Goal: Task Accomplishment & Management: Use online tool/utility

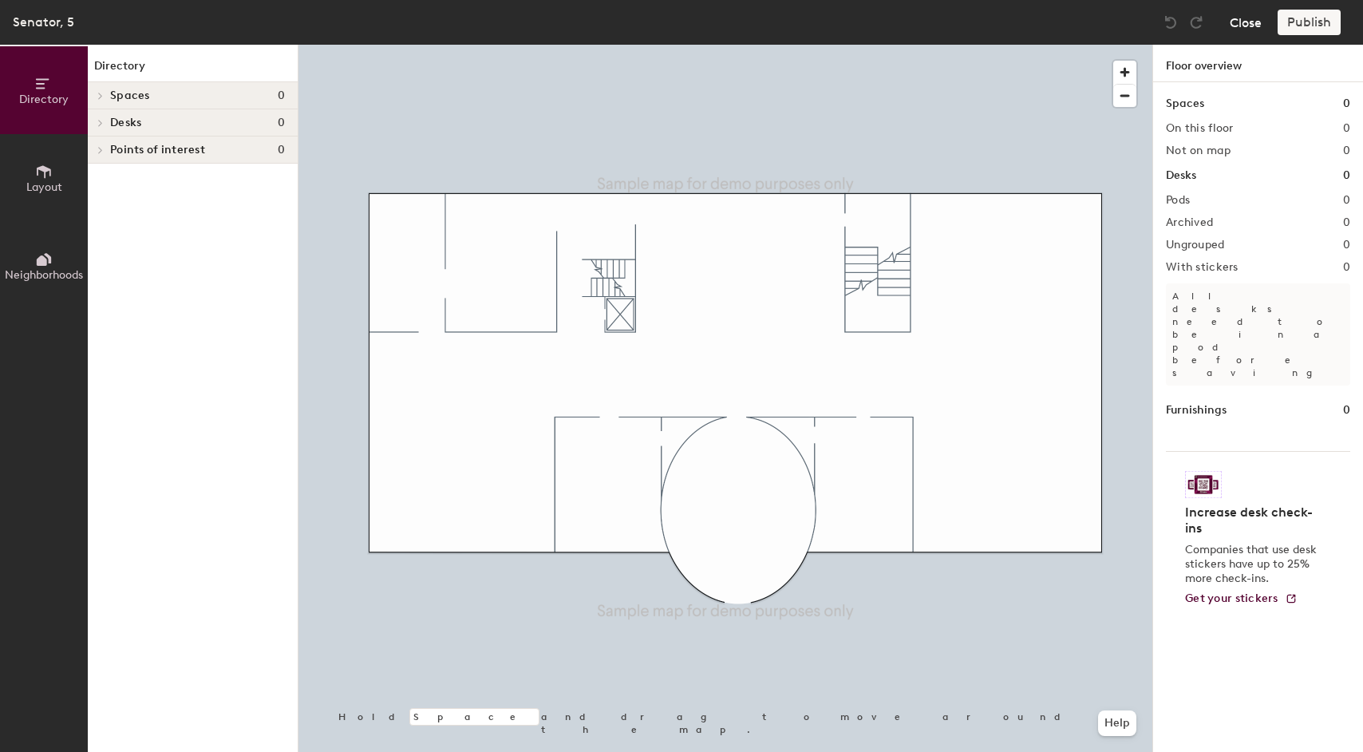
click at [1254, 29] on button "Close" at bounding box center [1246, 23] width 32 height 26
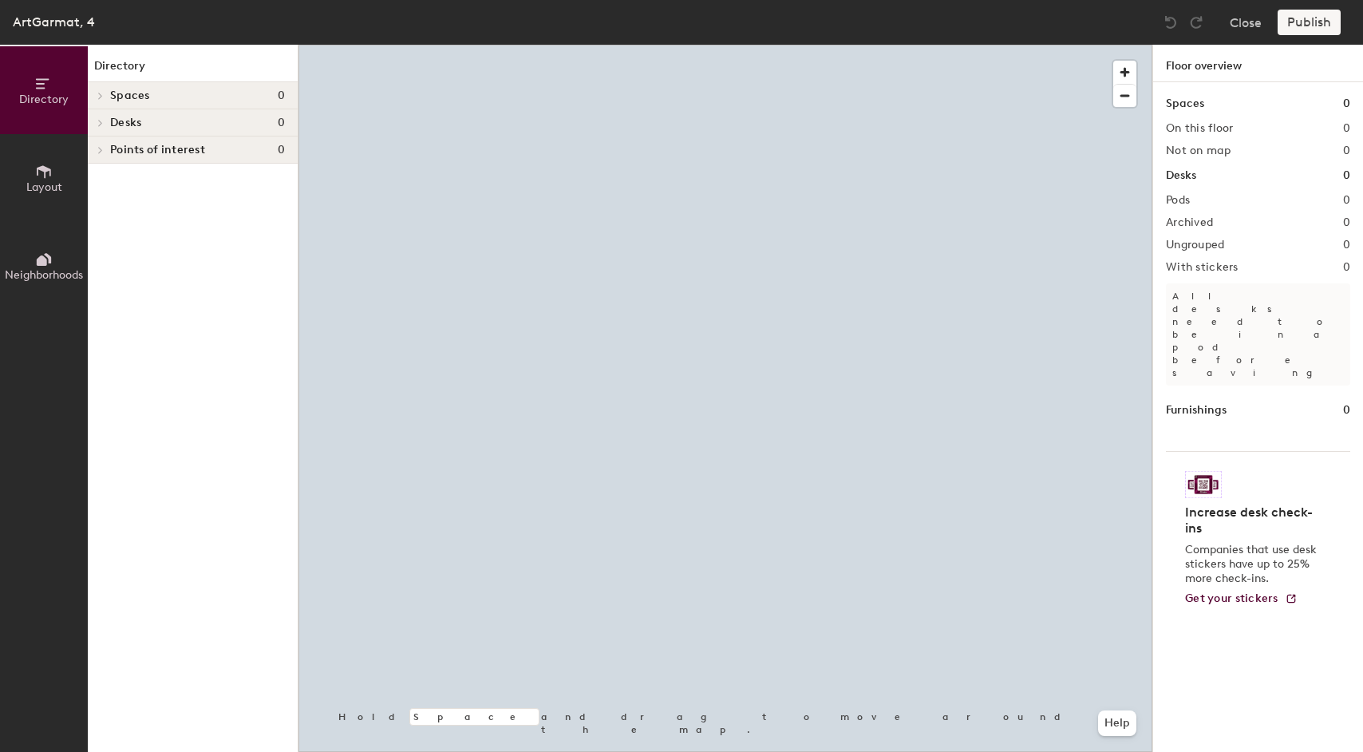
click at [106, 117] on div at bounding box center [98, 122] width 21 height 26
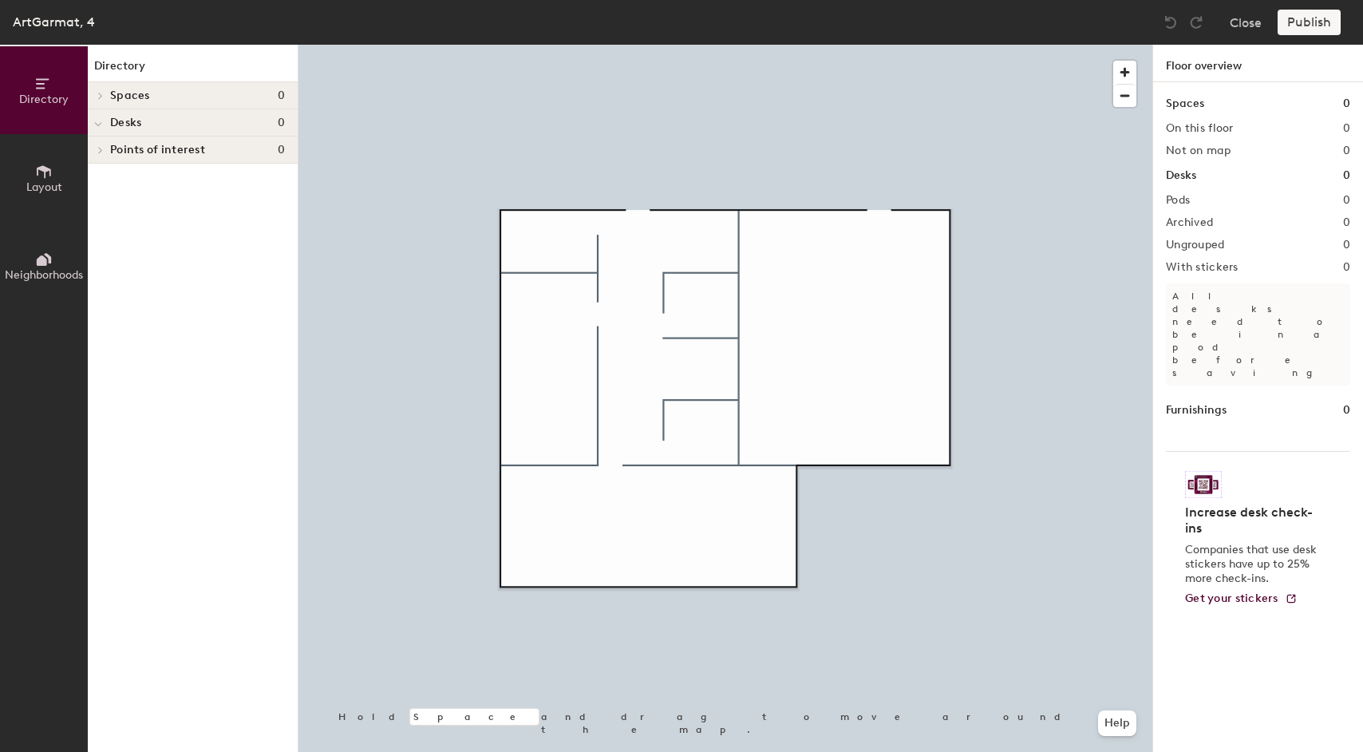
click at [103, 120] on div at bounding box center [98, 122] width 21 height 26
click at [52, 171] on icon at bounding box center [44, 172] width 18 height 18
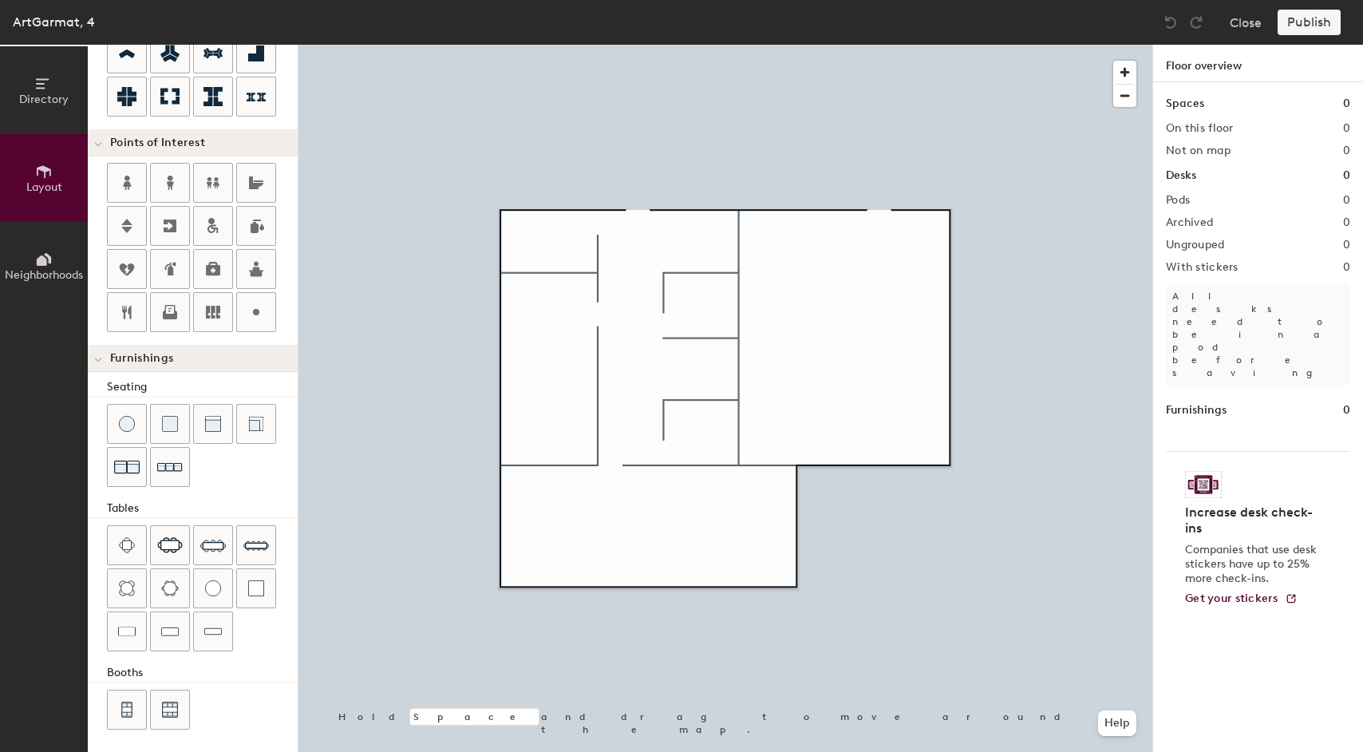
scroll to position [249, 0]
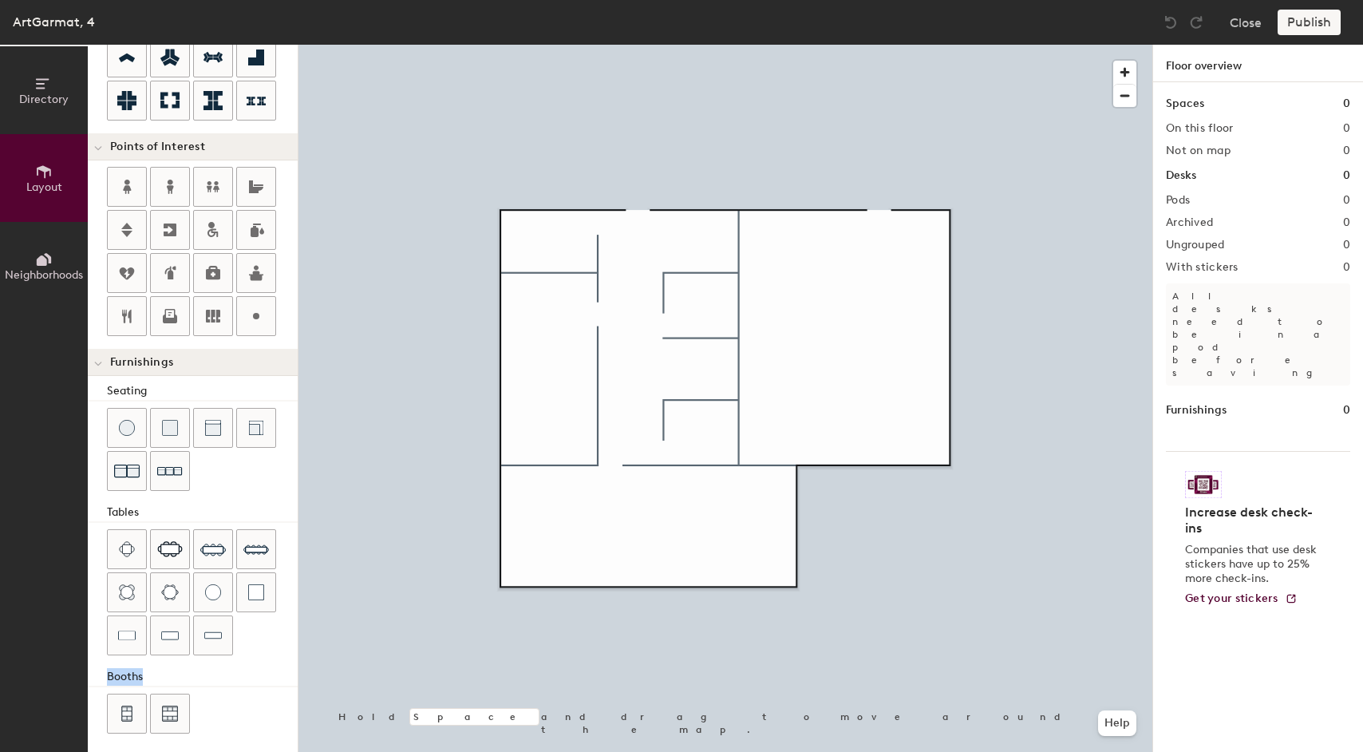
drag, startPoint x: 144, startPoint y: 679, endPoint x: 108, endPoint y: 680, distance: 36.7
click at [108, 680] on div "Booths" at bounding box center [202, 677] width 191 height 18
click at [33, 269] on span "Neighborhoods" at bounding box center [44, 275] width 78 height 14
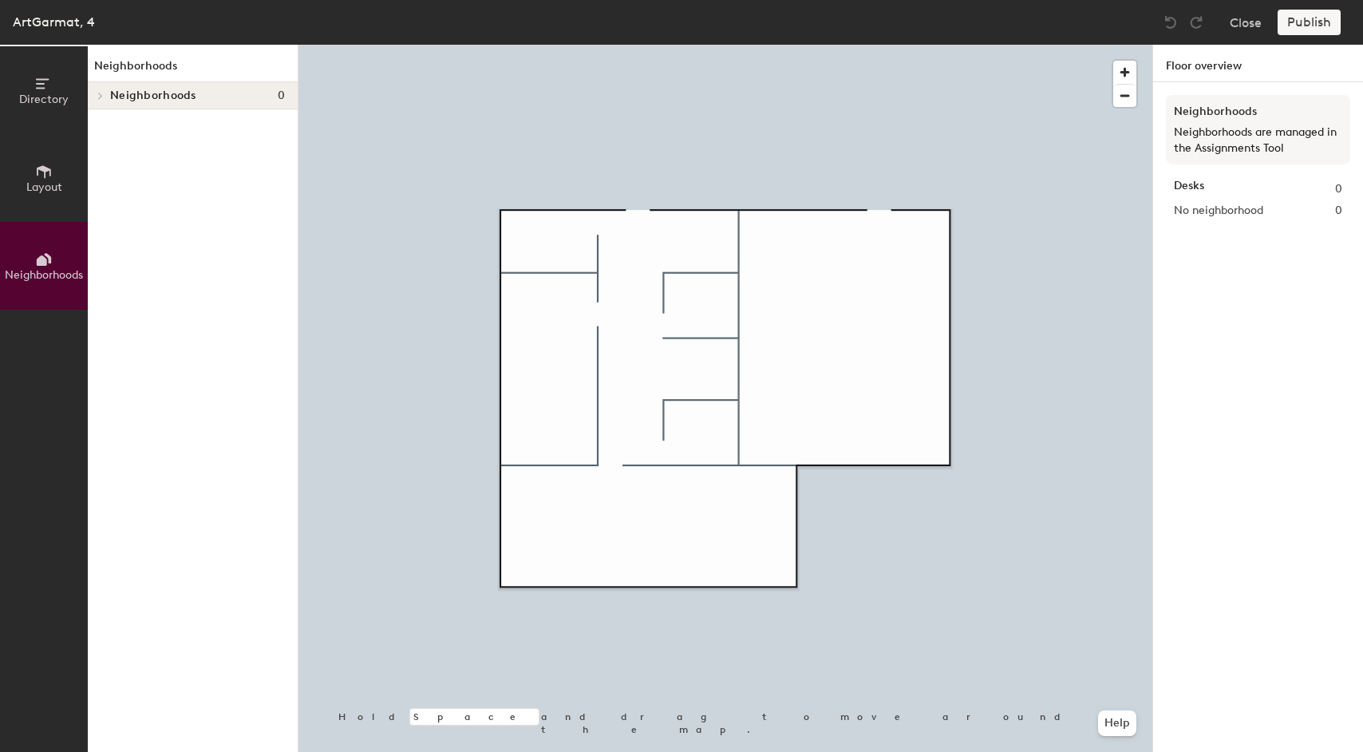
scroll to position [0, 0]
click at [109, 92] on div "Neighborhoods 0" at bounding box center [193, 95] width 210 height 27
click at [44, 176] on icon at bounding box center [44, 171] width 14 height 13
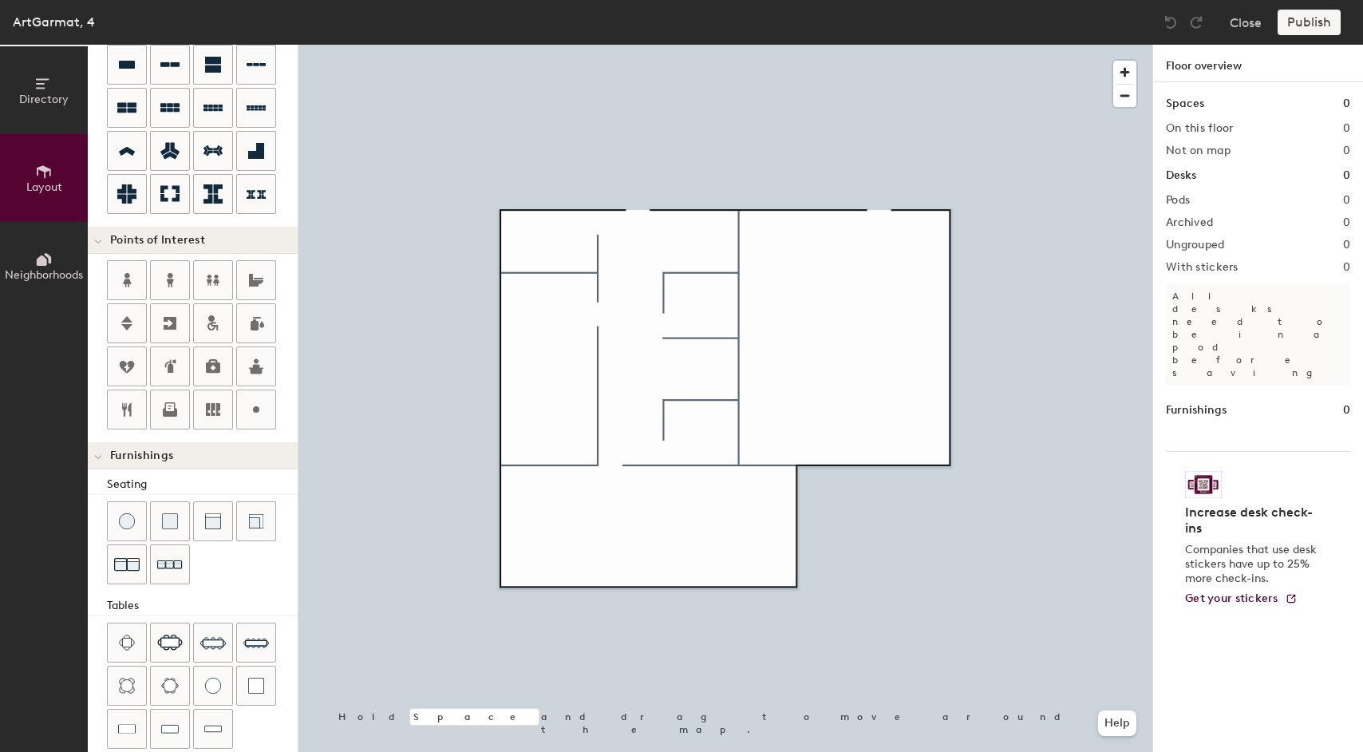
scroll to position [256, 0]
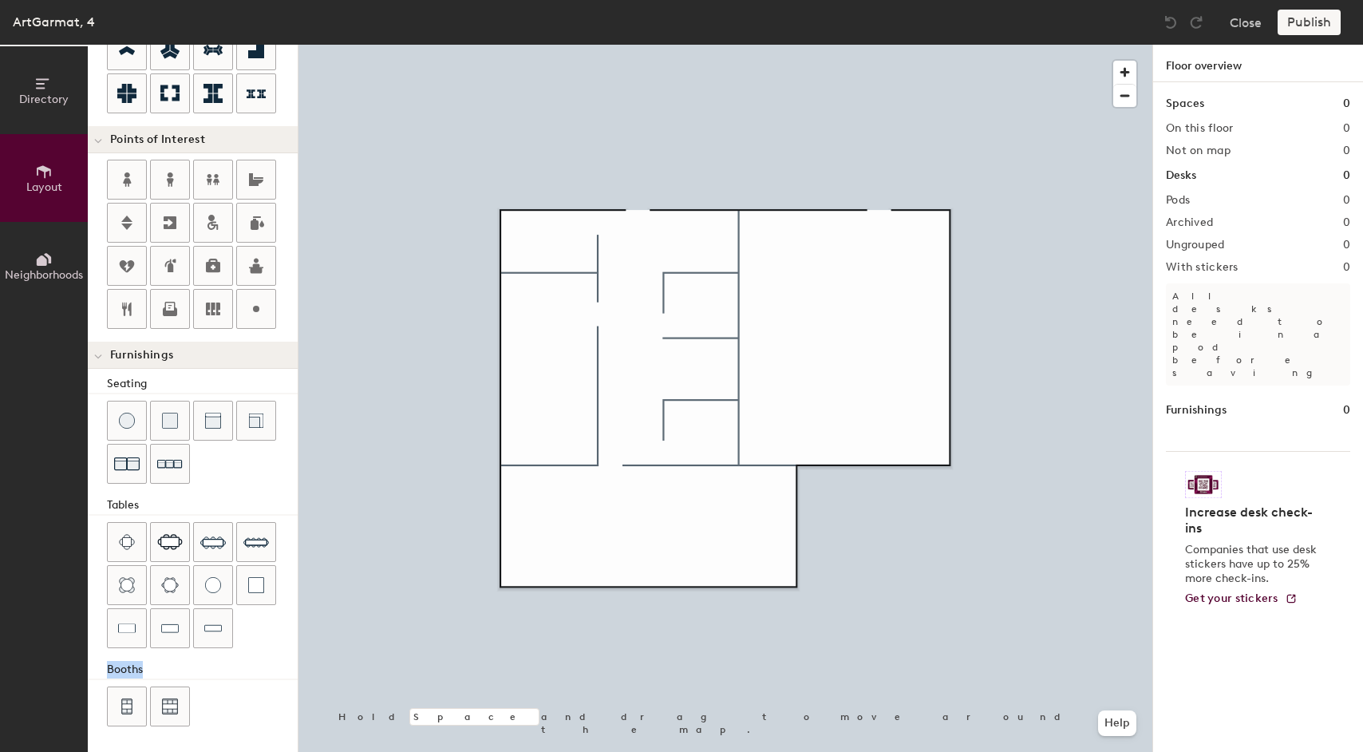
drag, startPoint x: 149, startPoint y: 667, endPoint x: 103, endPoint y: 668, distance: 46.3
click at [103, 668] on div "Seating Tables Booths" at bounding box center [193, 552] width 210 height 354
copy div "Booths"
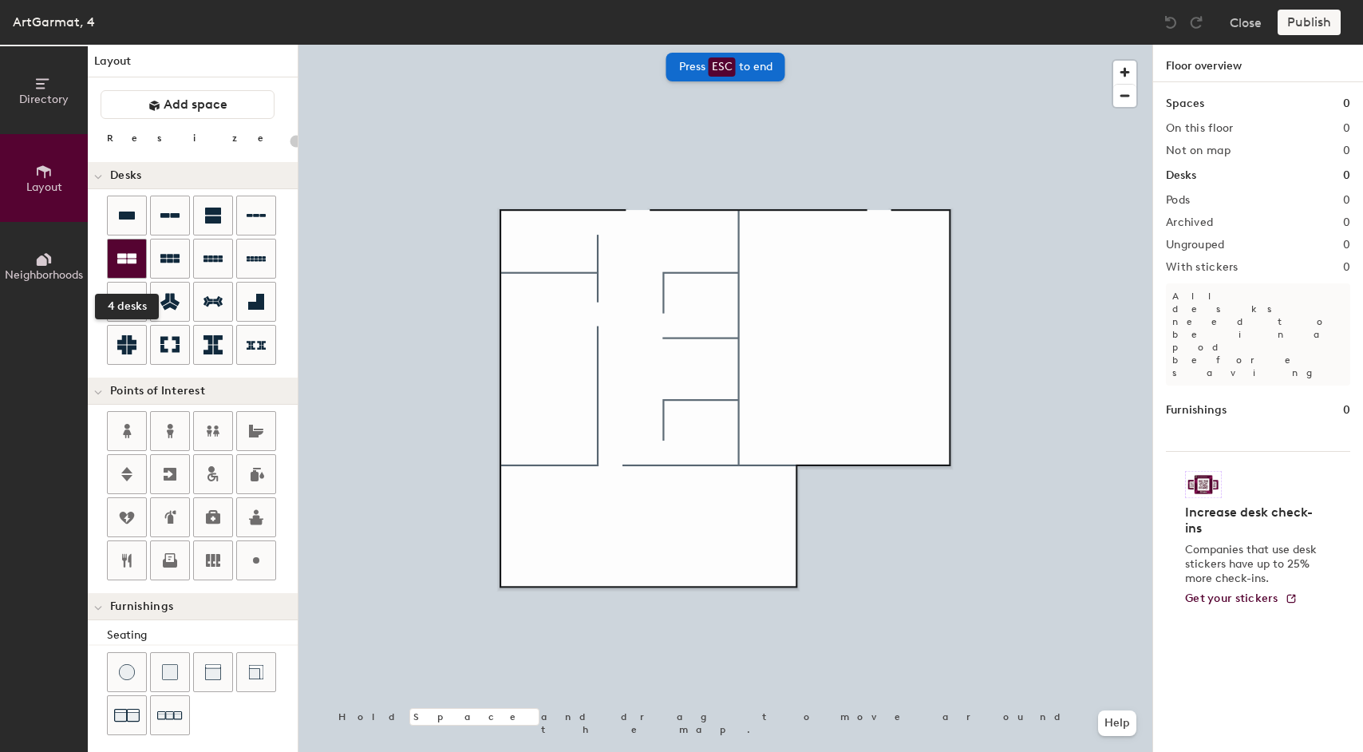
scroll to position [0, 0]
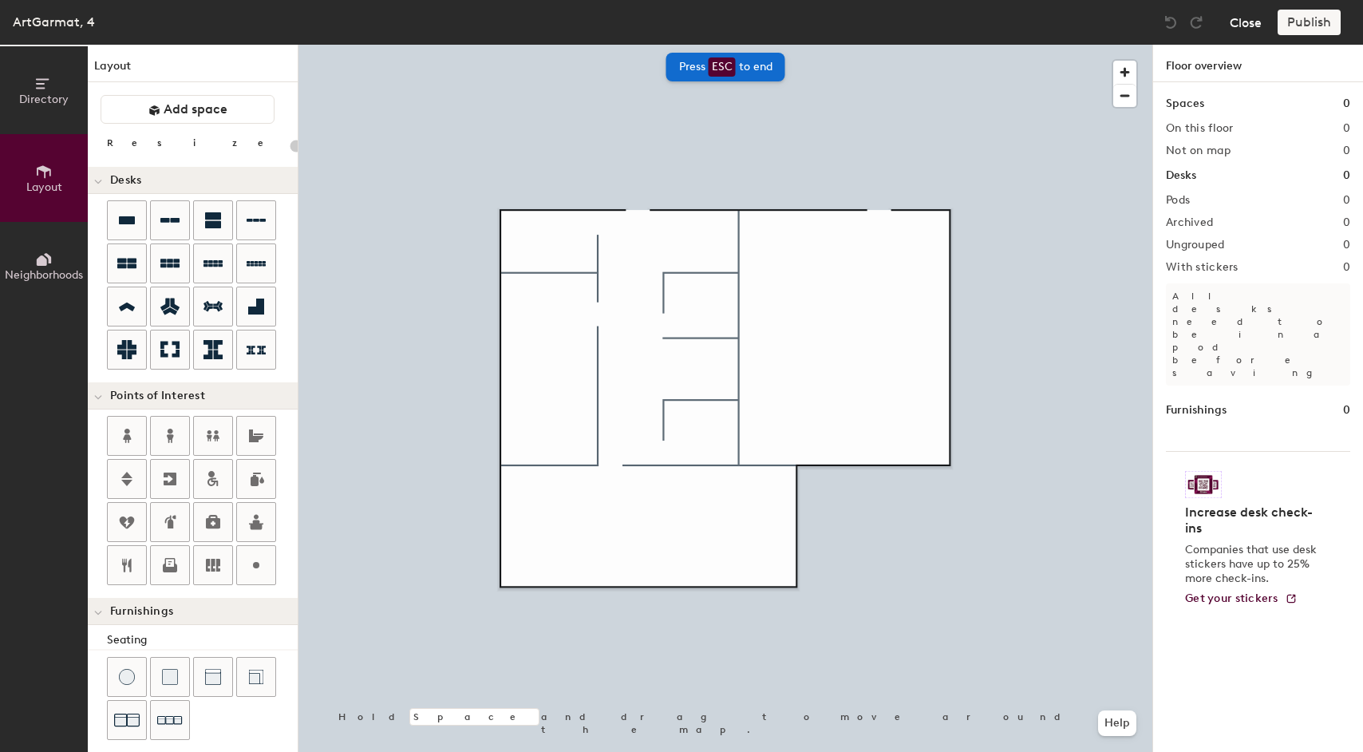
click at [1230, 30] on button "Close" at bounding box center [1246, 23] width 32 height 26
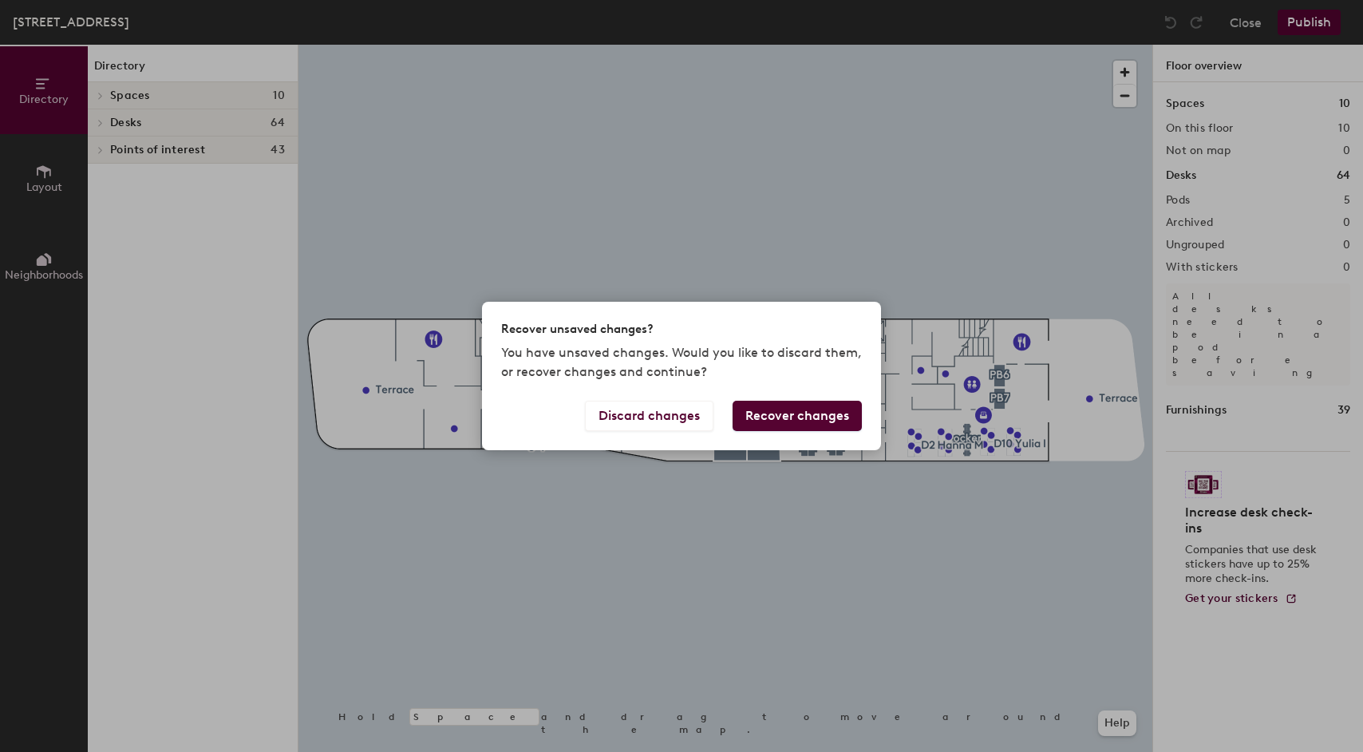
click at [677, 524] on div "Recover unsaved changes? You have unsaved changes. Would you like to discard th…" at bounding box center [681, 376] width 1363 height 752
click at [669, 414] on button "Discard changes" at bounding box center [649, 416] width 128 height 30
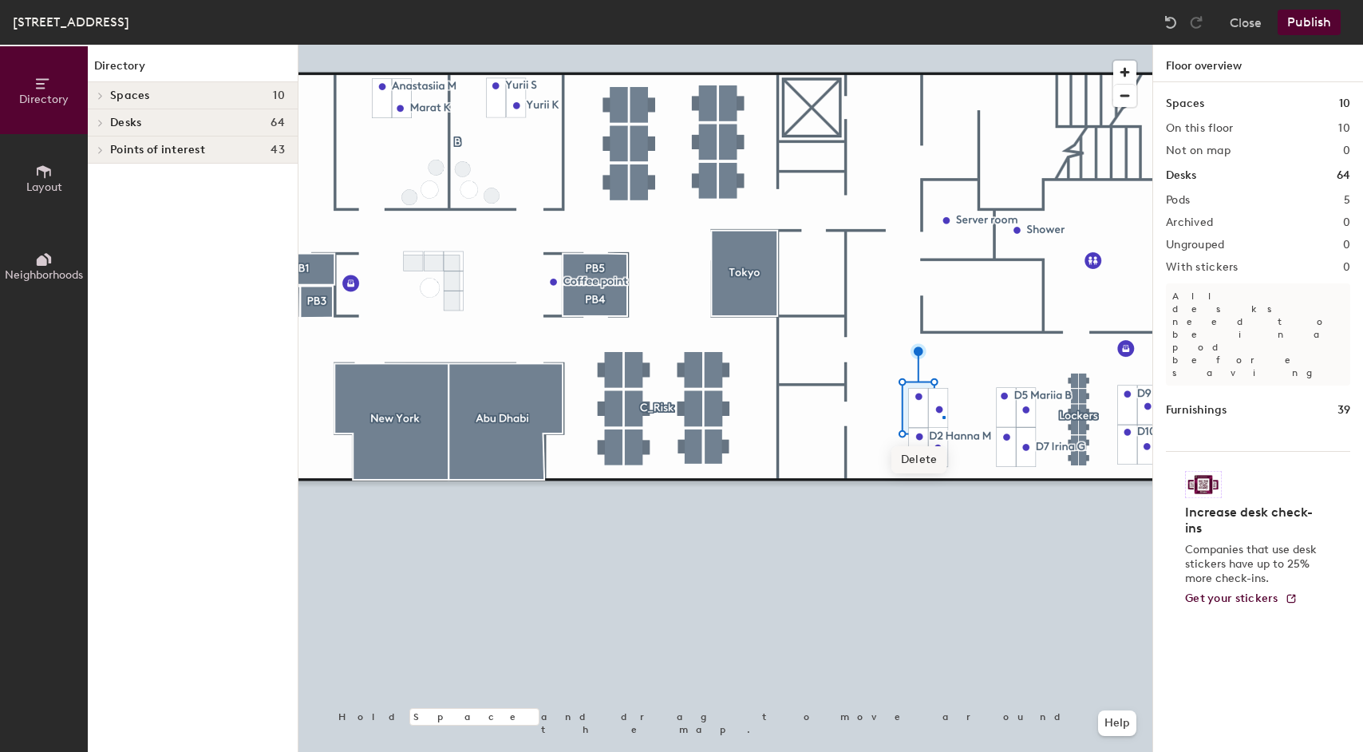
click at [942, 45] on div at bounding box center [725, 45] width 854 height 0
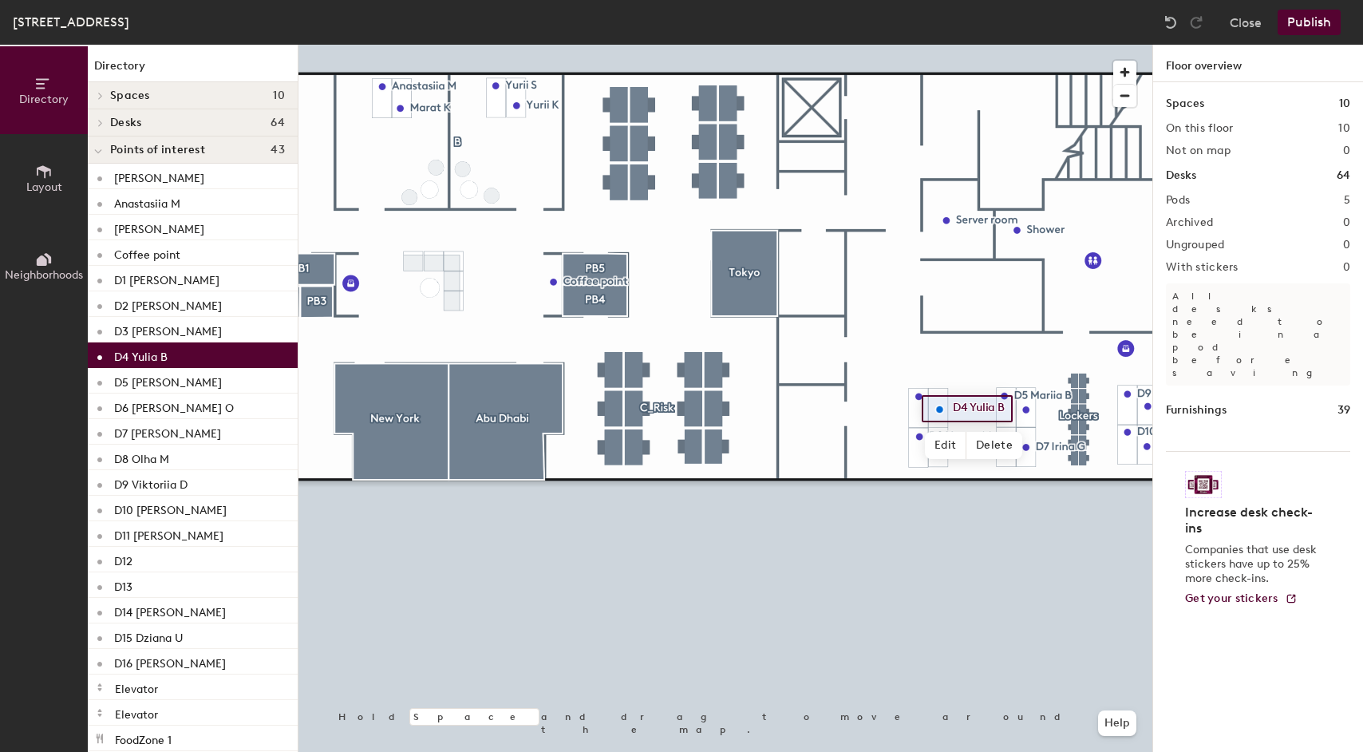
click at [938, 45] on div at bounding box center [725, 45] width 854 height 0
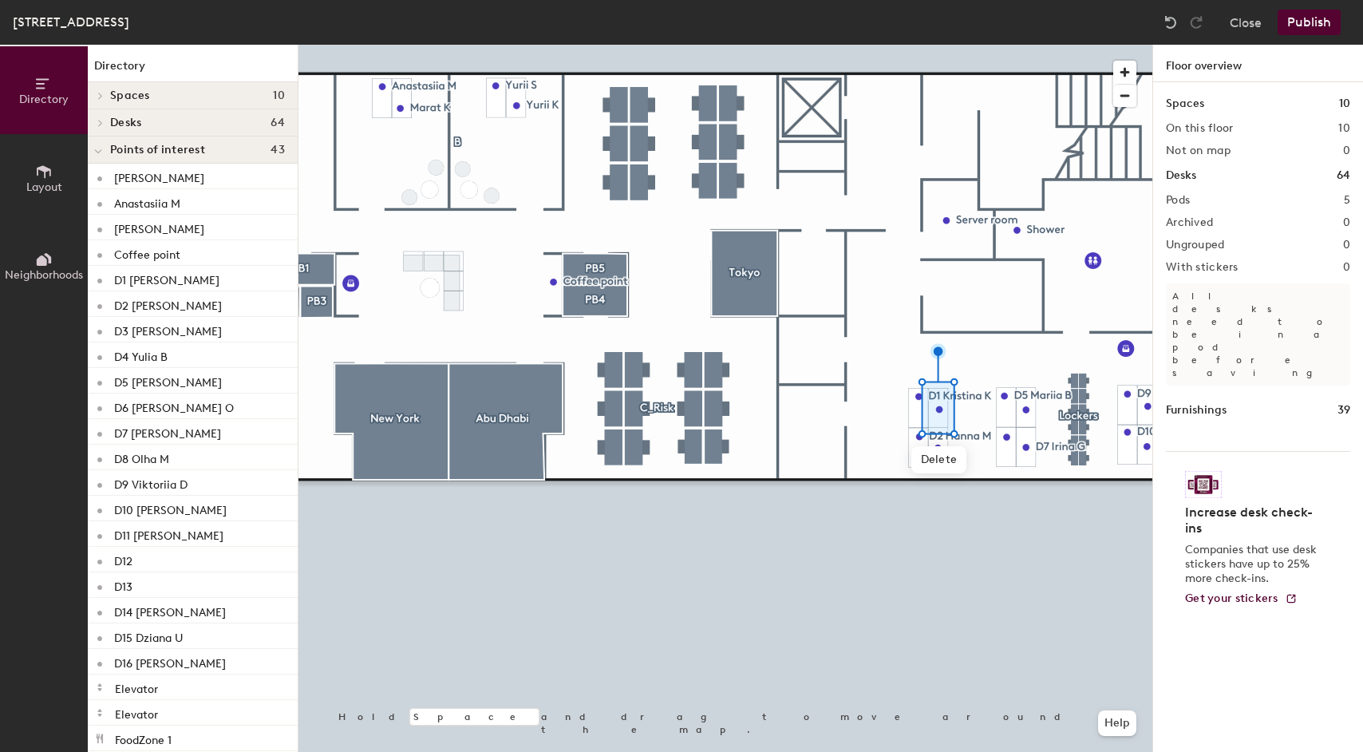
click at [105, 121] on span at bounding box center [100, 123] width 14 height 8
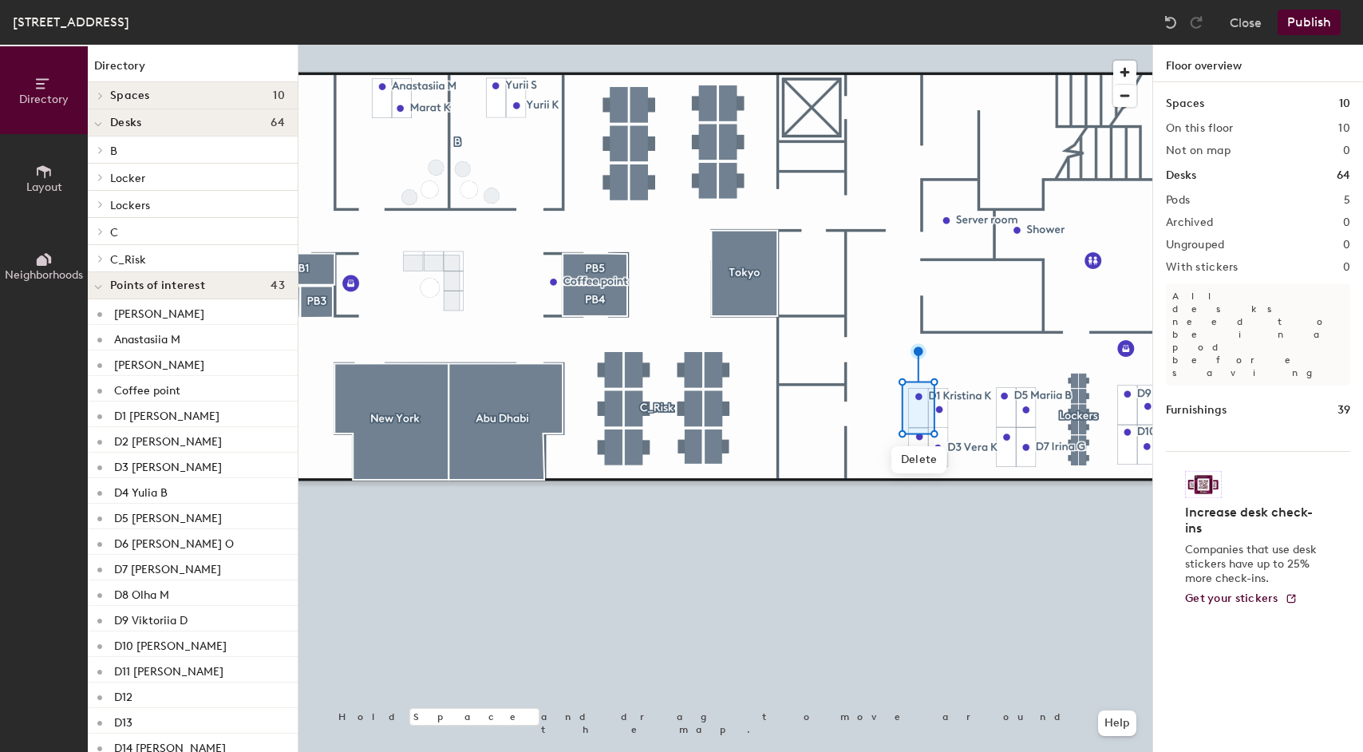
click at [57, 172] on button "Layout" at bounding box center [44, 178] width 88 height 88
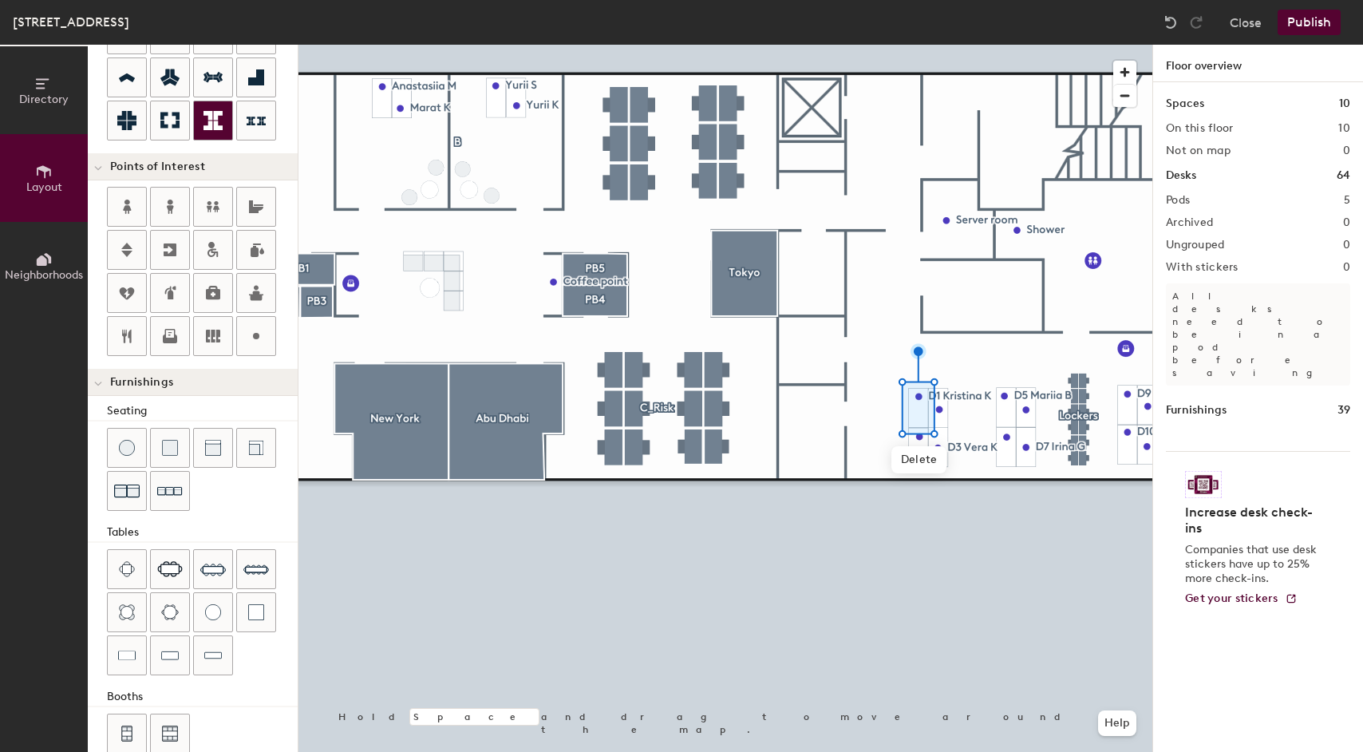
scroll to position [256, 0]
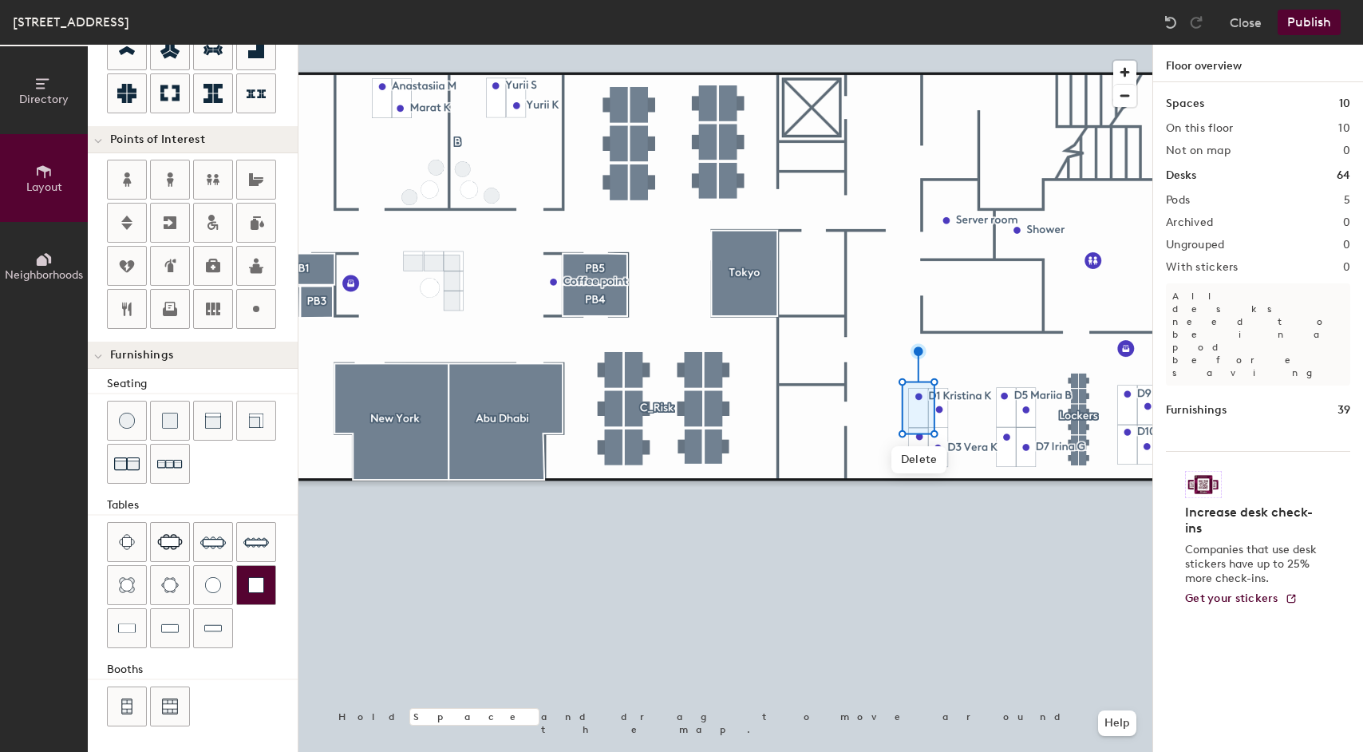
click at [255, 597] on div at bounding box center [256, 585] width 38 height 38
click at [886, 390] on div "Directory Layout Neighborhoods Layout Add space Resize Desks Points of Interest…" at bounding box center [681, 398] width 1363 height 707
type input "20"
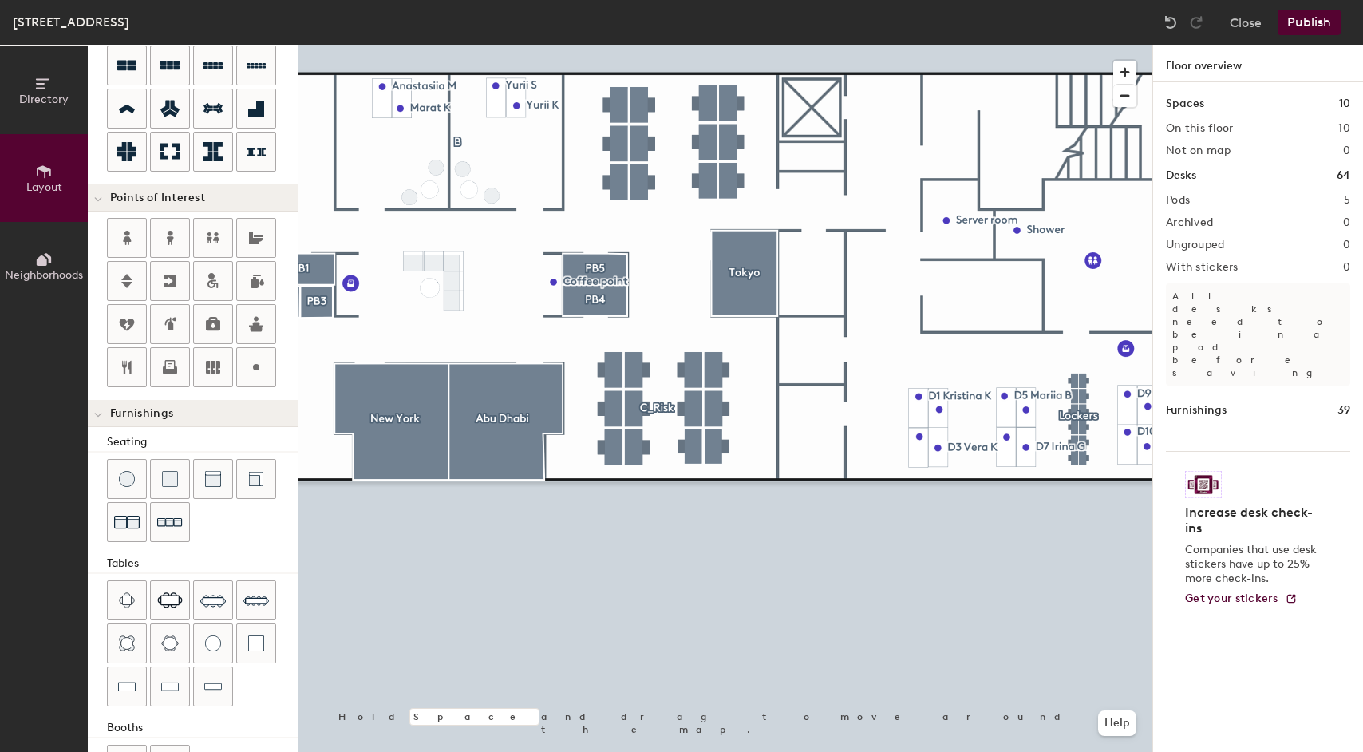
scroll to position [0, 0]
